Goal: Navigation & Orientation: Find specific page/section

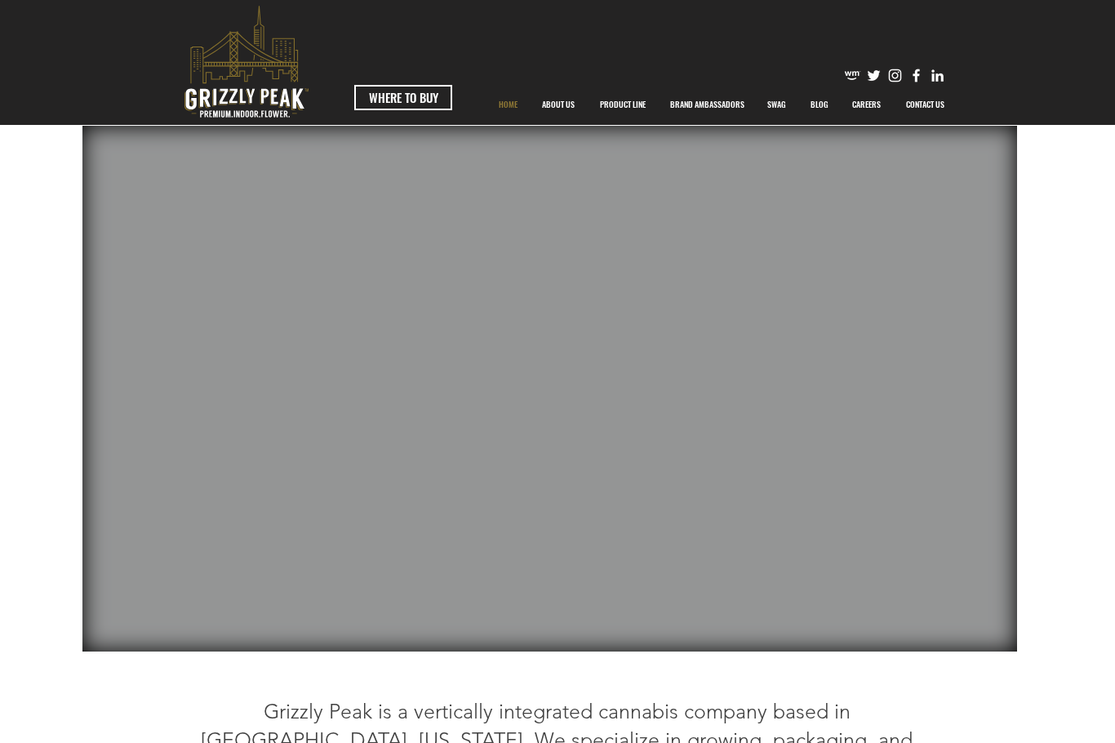
click at [570, 110] on p "ABOUT US" at bounding box center [558, 104] width 49 height 41
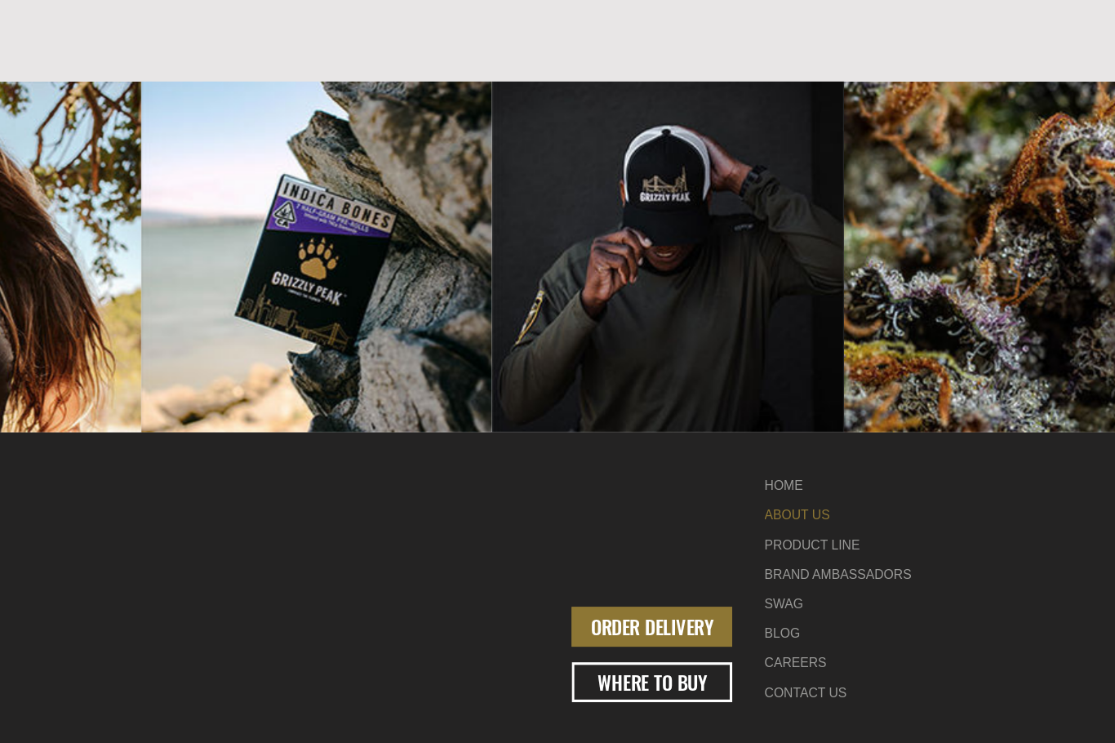
scroll to position [1948, 0]
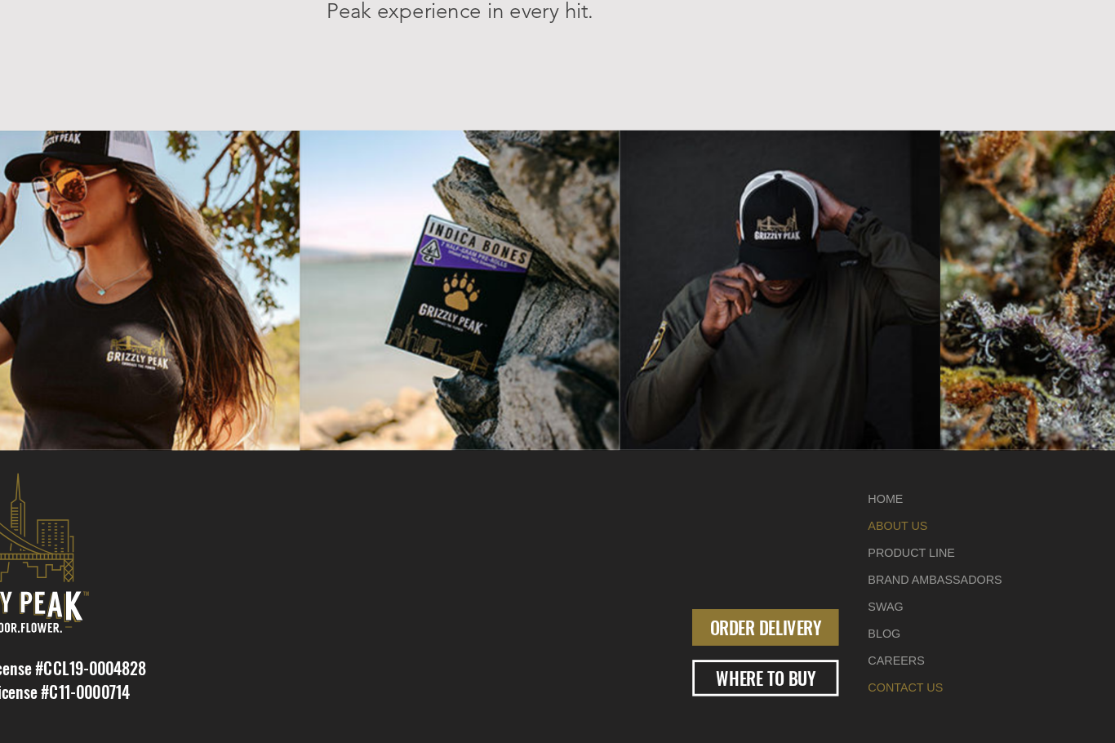
click at [842, 655] on link "CONTACT US" at bounding box center [893, 664] width 103 height 19
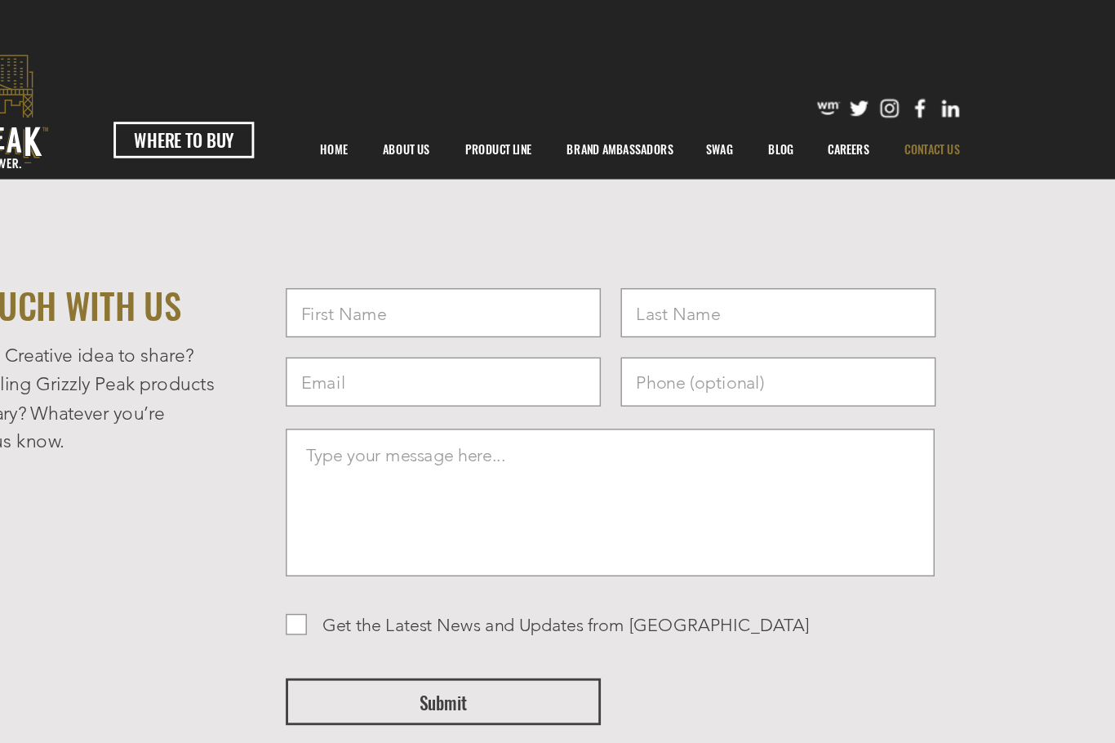
click at [844, 105] on p "CAREERS" at bounding box center [866, 104] width 45 height 41
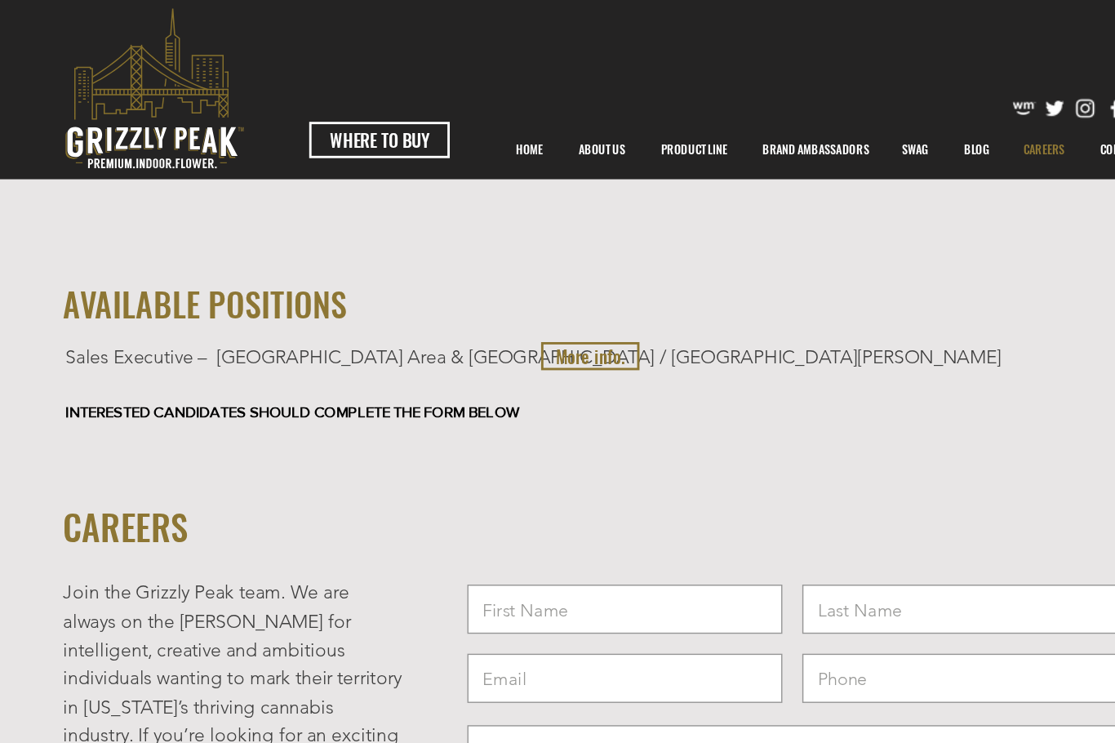
click at [592, 109] on p "PRODUCT LINE" at bounding box center [623, 104] width 62 height 41
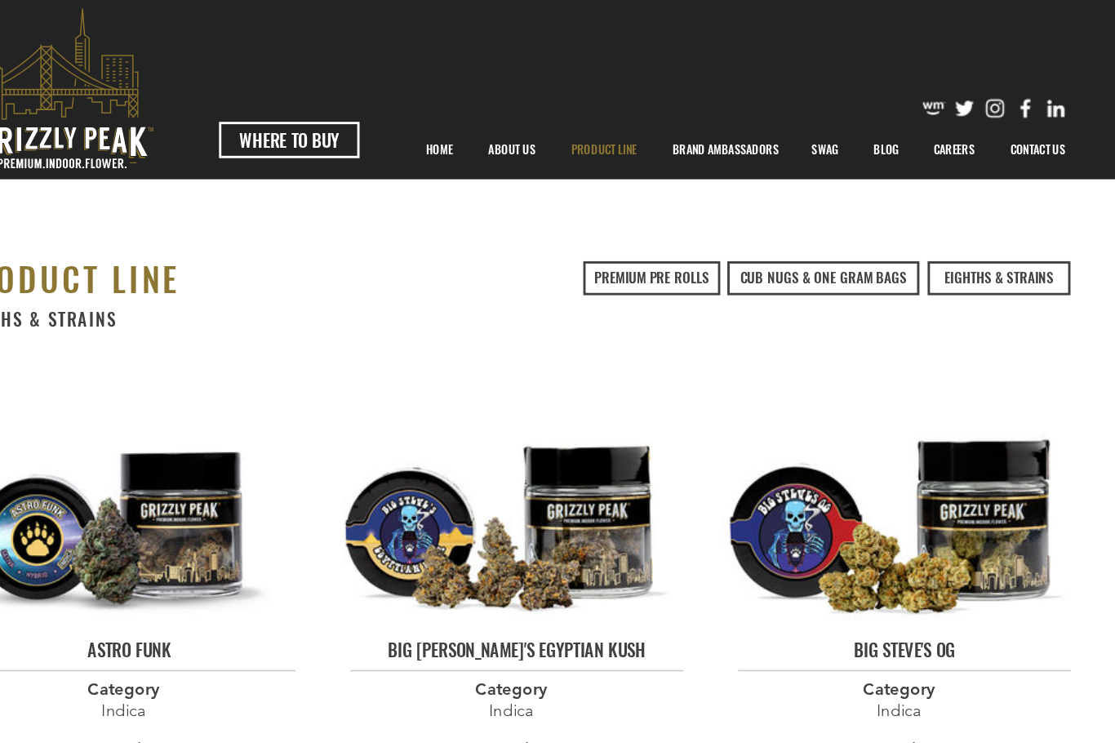
click at [491, 109] on p "HOME" at bounding box center [508, 104] width 35 height 41
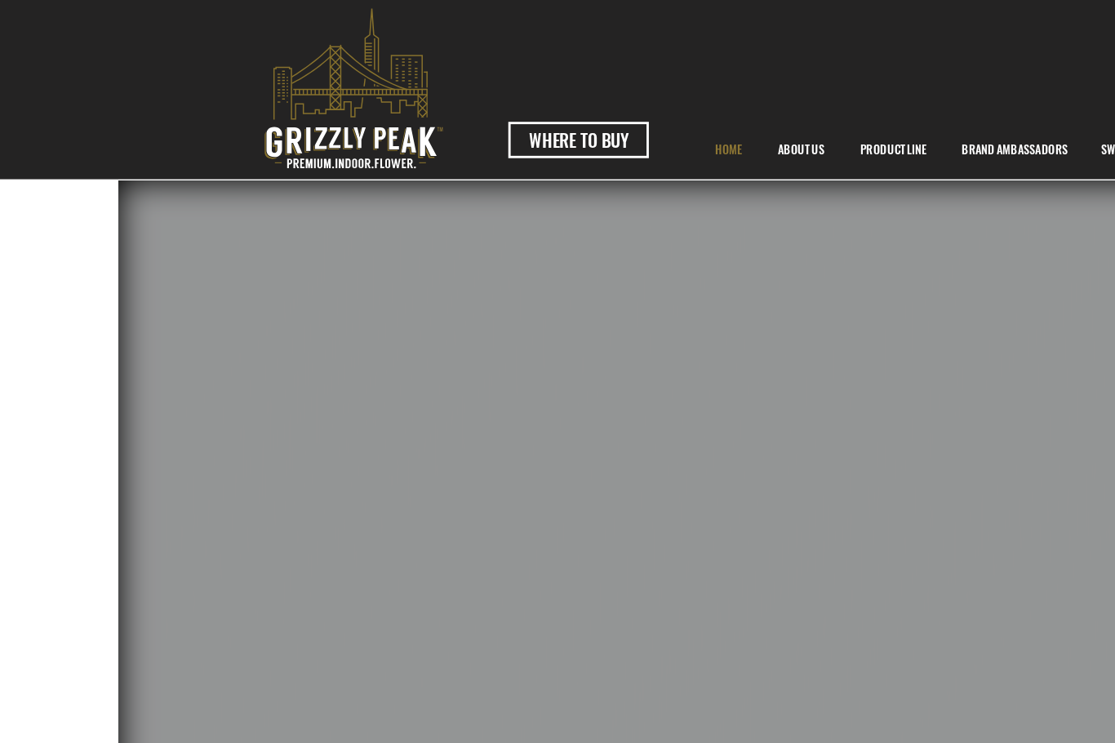
click at [397, 97] on span "WHERE TO BUY" at bounding box center [403, 97] width 69 height 17
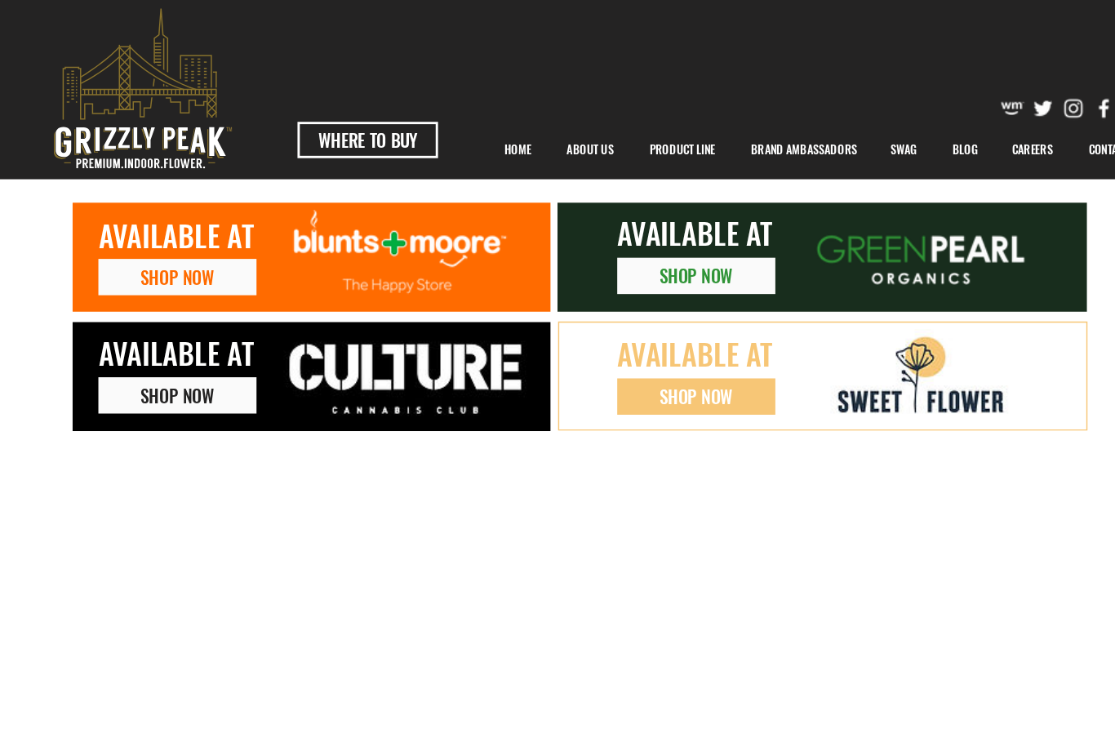
click at [331, 265] on img at bounding box center [429, 263] width 196 height 65
click at [245, 283] on span "SHOP NOW" at bounding box center [270, 275] width 51 height 17
click at [149, 2] on div at bounding box center [557, 62] width 1115 height 125
click at [152, 1] on div at bounding box center [557, 62] width 1115 height 125
